Goal: Task Accomplishment & Management: Complete application form

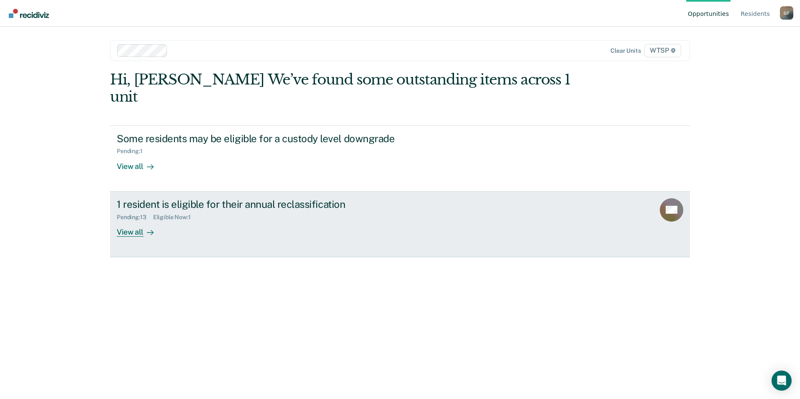
click at [140, 220] on div "View all" at bounding box center [140, 228] width 47 height 16
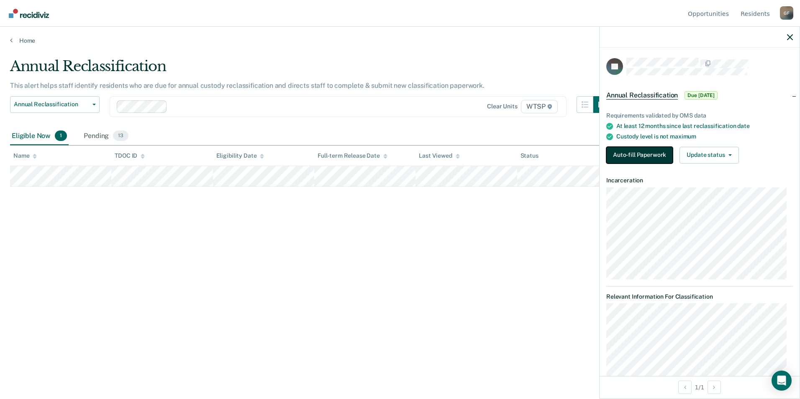
click at [639, 152] on button "Auto-fill Paperwork" at bounding box center [639, 155] width 67 height 17
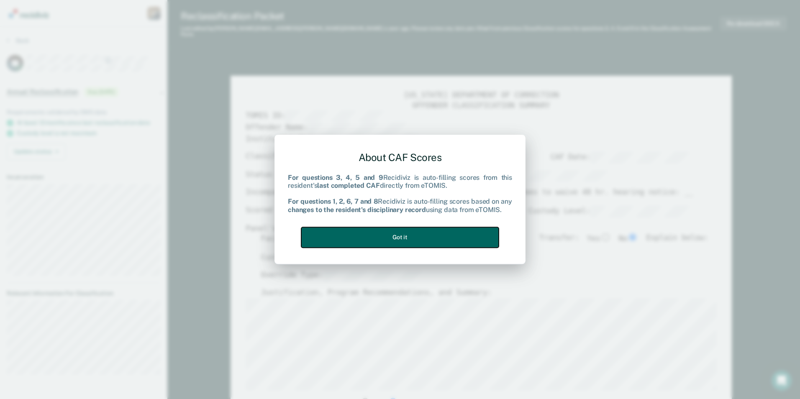
click at [417, 235] on button "Got it" at bounding box center [399, 237] width 197 height 20
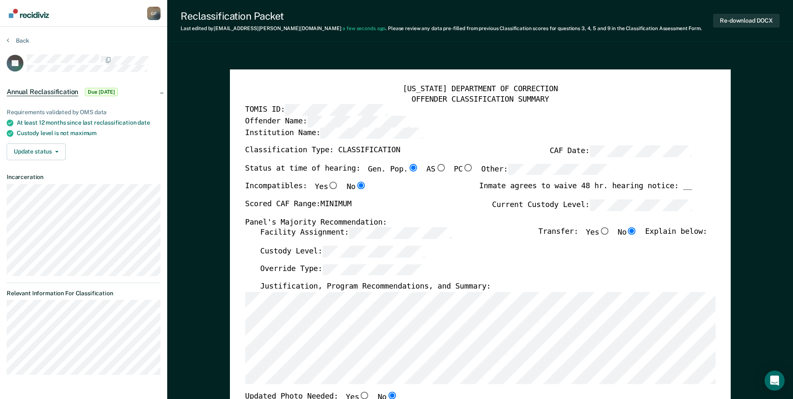
type textarea "x"
